Goal: Task Accomplishment & Management: Use online tool/utility

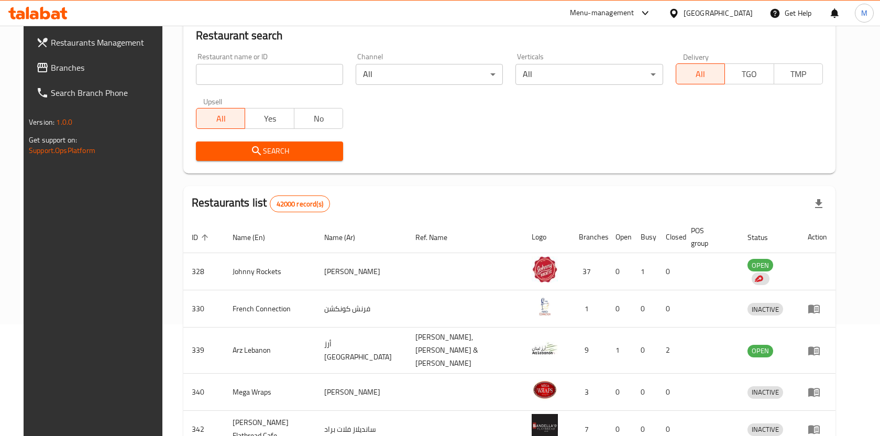
scroll to position [103, 0]
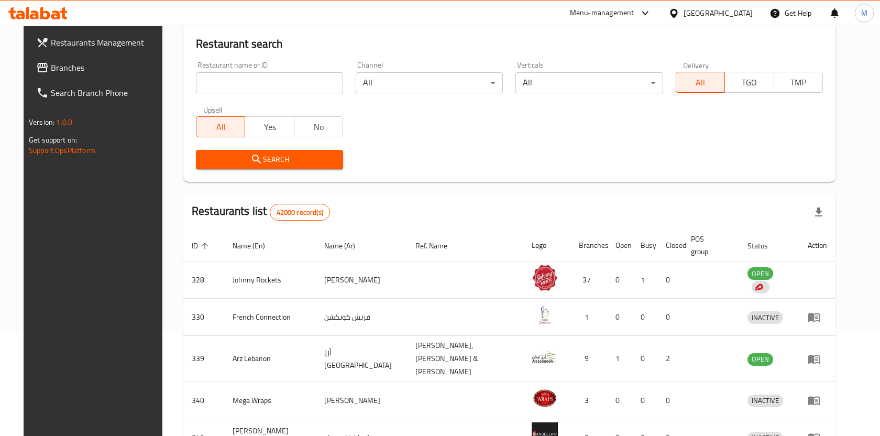
click at [51, 63] on span "Branches" at bounding box center [107, 67] width 112 height 13
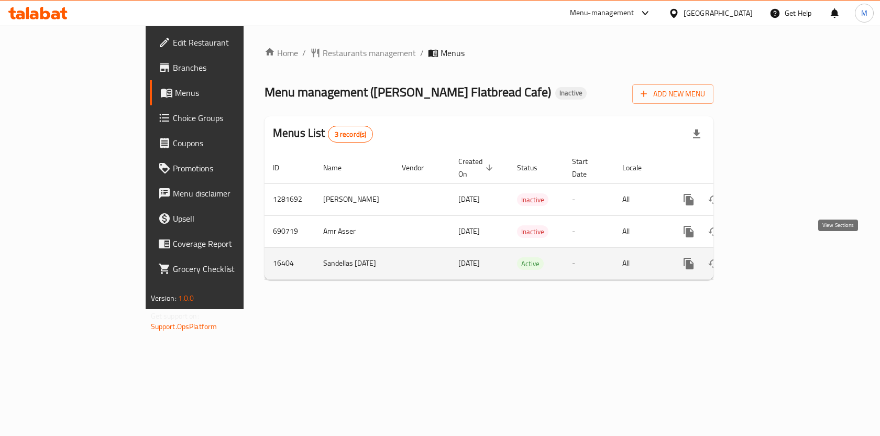
click at [769, 259] on icon "enhanced table" at bounding box center [763, 263] width 9 height 9
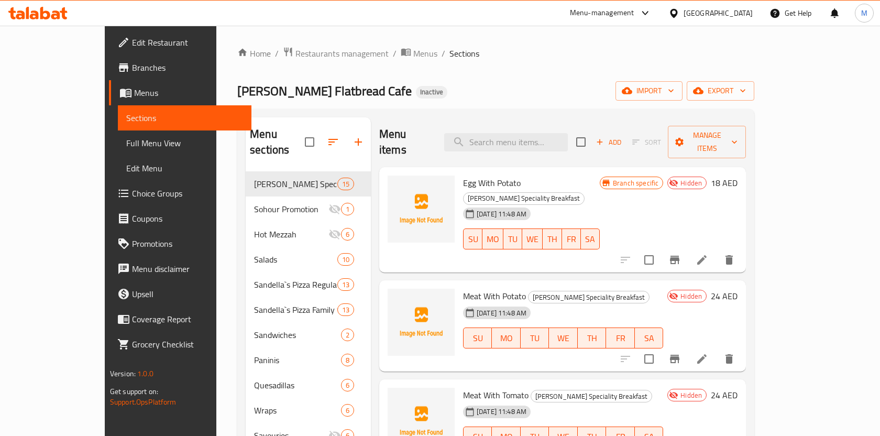
click at [126, 142] on span "Full Menu View" at bounding box center [184, 143] width 117 height 13
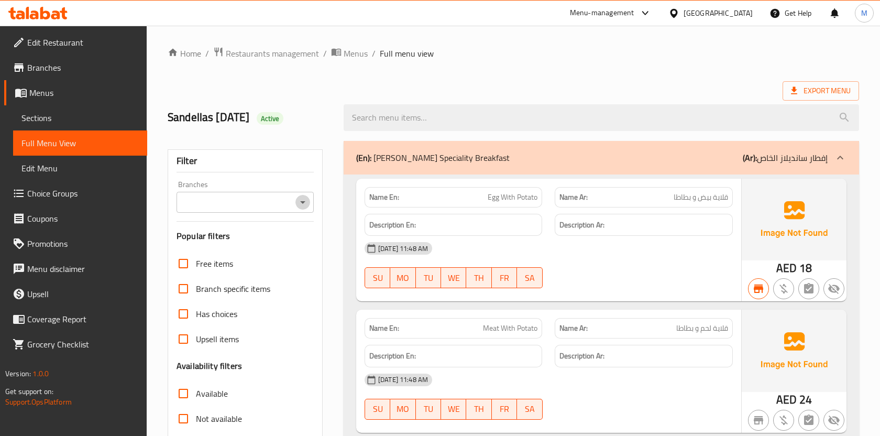
click at [299, 200] on icon "Open" at bounding box center [302, 202] width 13 height 13
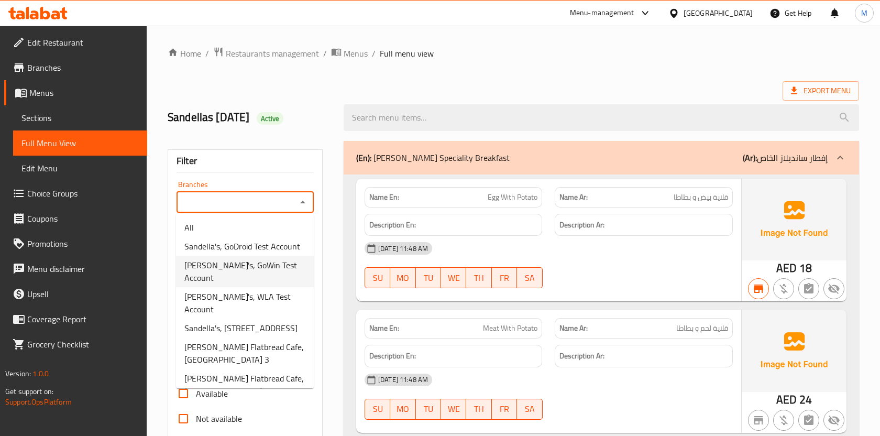
click at [282, 265] on span "[PERSON_NAME]'s, GoWin Test Account" at bounding box center [244, 271] width 121 height 25
type input "[PERSON_NAME]'s, GoWin Test Account"
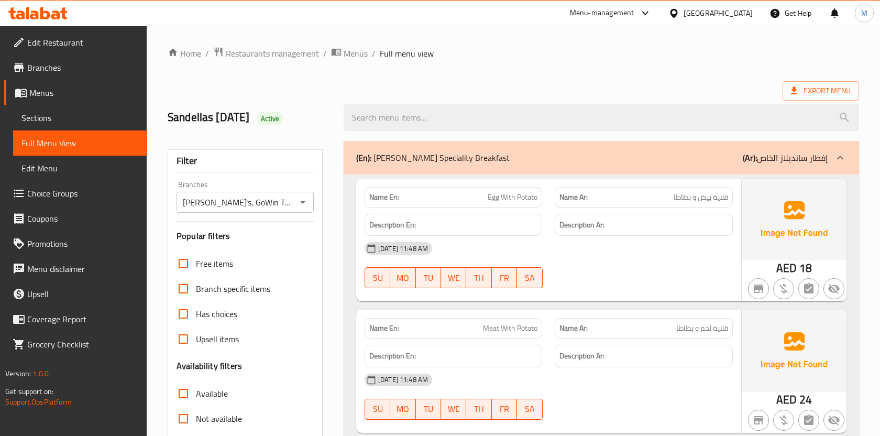
click at [808, 218] on img at bounding box center [794, 220] width 105 height 82
